Goal: Task Accomplishment & Management: Use online tool/utility

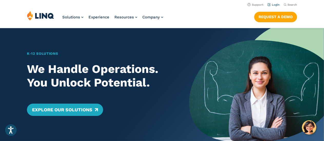
click at [275, 5] on link "Login" at bounding box center [274, 4] width 12 height 3
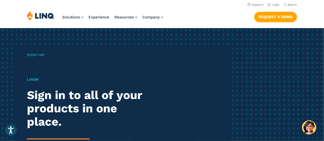
click at [33, 56] on link "Home" at bounding box center [31, 55] width 9 height 4
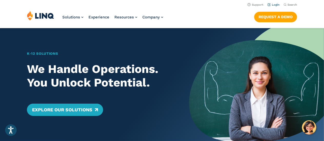
click at [276, 4] on link "Login" at bounding box center [274, 4] width 12 height 3
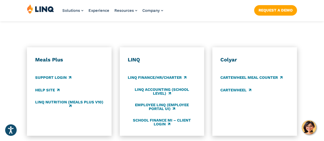
scroll to position [274, 0]
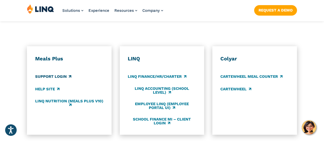
click at [59, 74] on link "Support Login" at bounding box center [53, 77] width 36 height 6
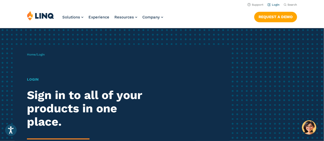
click at [275, 5] on link "Login" at bounding box center [274, 4] width 12 height 3
